Goal: Task Accomplishment & Management: Complete application form

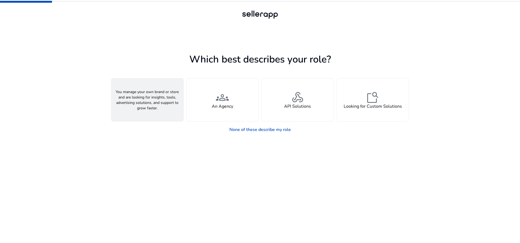
click at [150, 102] on span "person" at bounding box center [147, 97] width 13 height 13
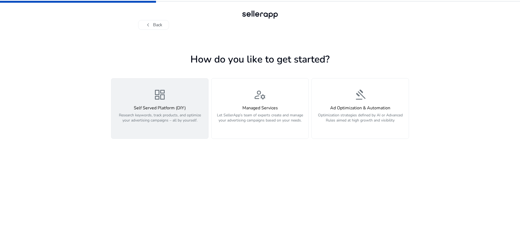
click at [171, 111] on div "Self Served Platform (DIY) Research keywords, track products, and optimize your…" at bounding box center [160, 117] width 90 height 23
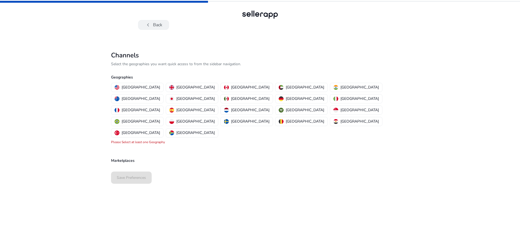
click at [156, 26] on button "chevron_left Back" at bounding box center [153, 25] width 31 height 10
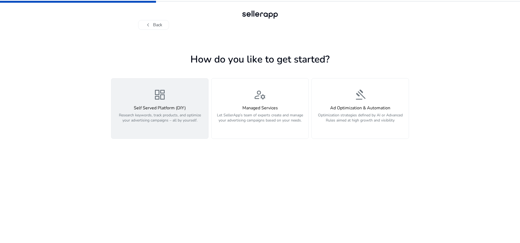
click at [162, 100] on span "dashboard" at bounding box center [159, 94] width 13 height 13
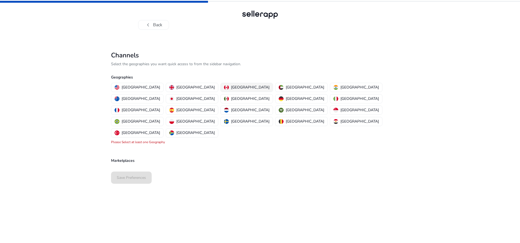
click at [231, 88] on p "[GEOGRAPHIC_DATA]" at bounding box center [250, 87] width 38 height 6
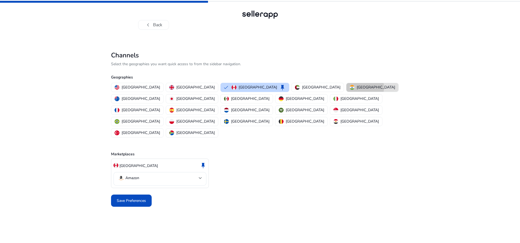
click at [346, 87] on button "[GEOGRAPHIC_DATA]" at bounding box center [372, 87] width 52 height 9
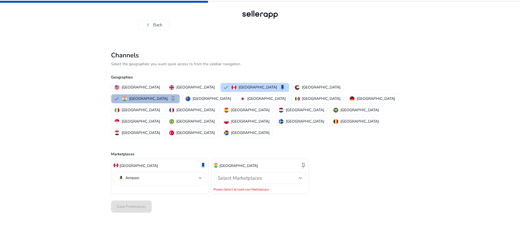
click at [245, 175] on span "Select Marketplaces" at bounding box center [240, 178] width 44 height 6
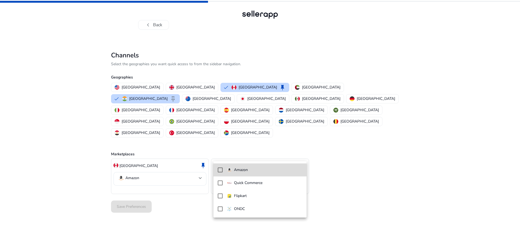
click at [245, 170] on p "Amazon" at bounding box center [241, 170] width 14 height 6
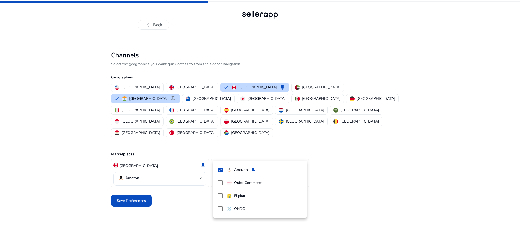
click at [172, 160] on div at bounding box center [260, 121] width 520 height 243
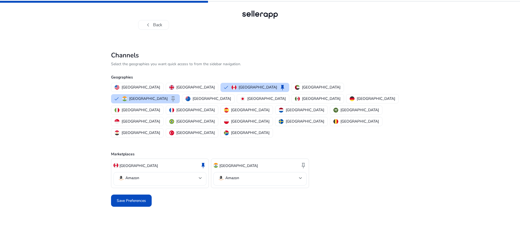
click at [176, 175] on mat-select-trigger "Amazon" at bounding box center [158, 178] width 81 height 6
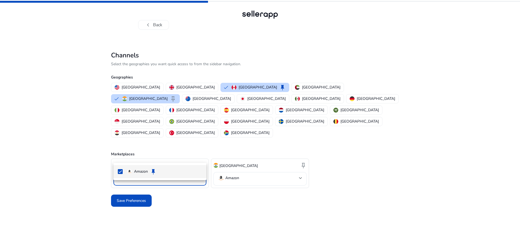
click at [176, 155] on div at bounding box center [260, 121] width 520 height 243
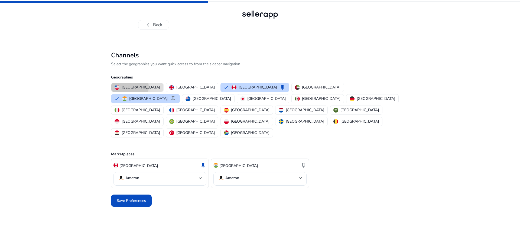
click at [128, 87] on p "[GEOGRAPHIC_DATA]" at bounding box center [141, 87] width 38 height 6
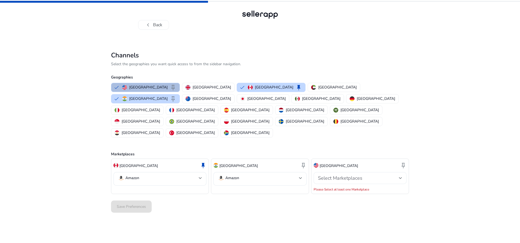
click at [347, 175] on span "Select Marketplaces" at bounding box center [340, 178] width 44 height 6
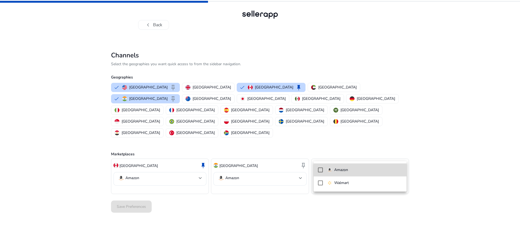
click at [340, 167] on p "Amazon" at bounding box center [341, 170] width 14 height 6
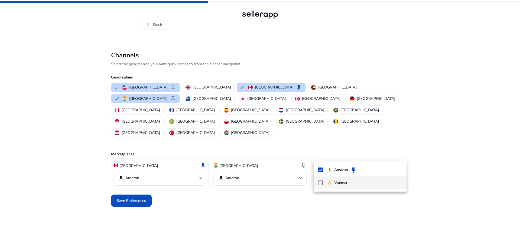
click at [328, 183] on img at bounding box center [329, 183] width 5 height 5
click at [130, 180] on div at bounding box center [260, 121] width 520 height 243
click at [193, 88] on p "[GEOGRAPHIC_DATA]" at bounding box center [212, 87] width 38 height 6
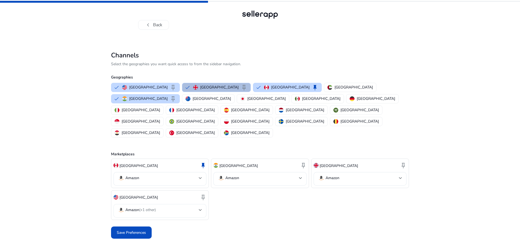
click at [138, 207] on mat-select "Amazon (+1 other)" at bounding box center [160, 211] width 84 height 8
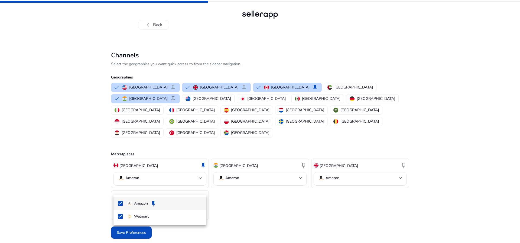
click at [363, 158] on div at bounding box center [260, 121] width 520 height 243
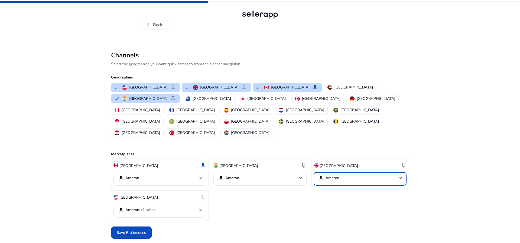
click at [351, 175] on mat-select-trigger "Amazon" at bounding box center [358, 178] width 81 height 6
click at [265, 196] on div at bounding box center [260, 121] width 520 height 243
click at [127, 230] on span "Save Preferences" at bounding box center [131, 233] width 29 height 6
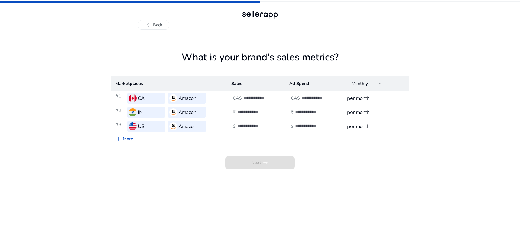
click at [249, 98] on input "number" at bounding box center [261, 98] width 37 height 6
type input "***"
drag, startPoint x: 249, startPoint y: 110, endPoint x: 249, endPoint y: 113, distance: 3.3
click at [249, 111] on input "number" at bounding box center [255, 112] width 37 height 6
type input "*"
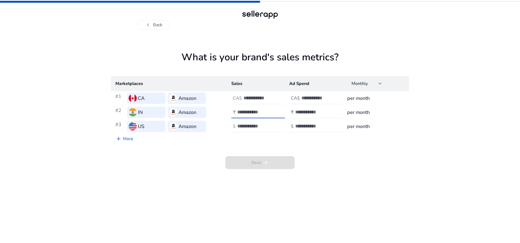
type input "****"
click at [251, 124] on input "number" at bounding box center [255, 126] width 37 height 6
type input "***"
click at [328, 154] on div "Next arrow_right_alt" at bounding box center [260, 156] width 298 height 25
click at [315, 126] on input "number" at bounding box center [313, 126] width 37 height 6
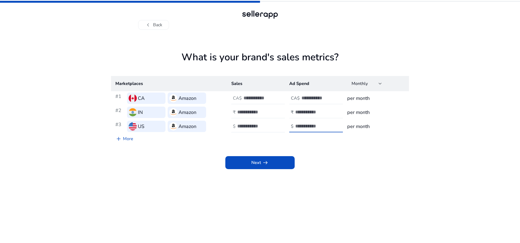
type input "**"
click at [310, 113] on input "number" at bounding box center [313, 112] width 37 height 6
type input "***"
click at [292, 98] on h4 "CA$" at bounding box center [295, 98] width 9 height 5
type input "**"
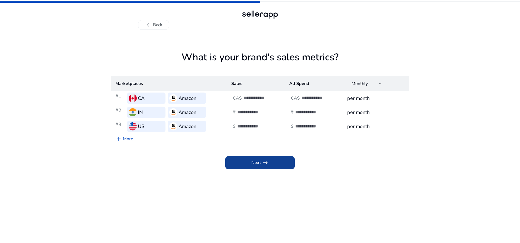
click at [259, 161] on span "Next arrow_right_alt" at bounding box center [259, 162] width 17 height 6
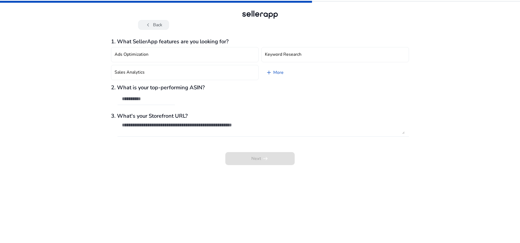
click at [154, 25] on button "chevron_left Back" at bounding box center [153, 25] width 31 height 10
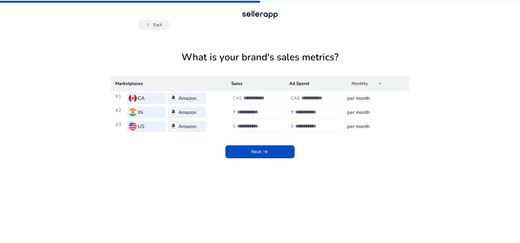
click at [151, 23] on span "chevron_left" at bounding box center [148, 25] width 6 height 6
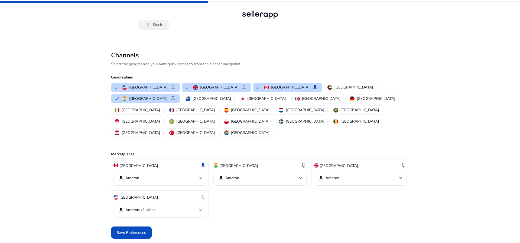
click at [150, 22] on span "chevron_left" at bounding box center [148, 25] width 6 height 6
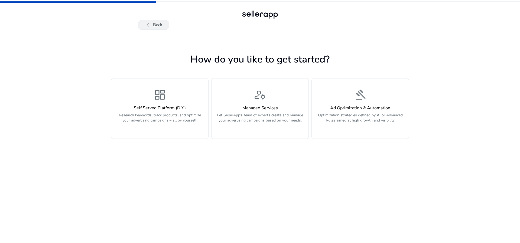
click at [150, 22] on span "chevron_left" at bounding box center [148, 25] width 6 height 6
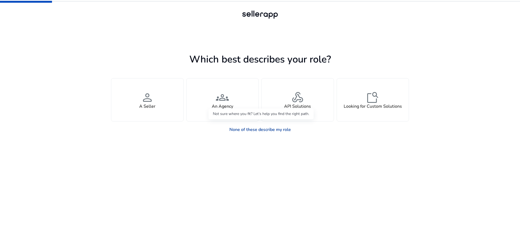
click at [267, 129] on link "None of these describe my role" at bounding box center [260, 129] width 70 height 11
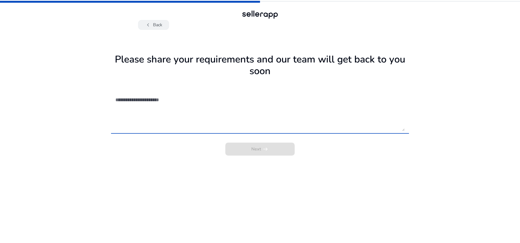
click at [149, 24] on span "chevron_left" at bounding box center [148, 25] width 6 height 6
